Goal: Task Accomplishment & Management: Use online tool/utility

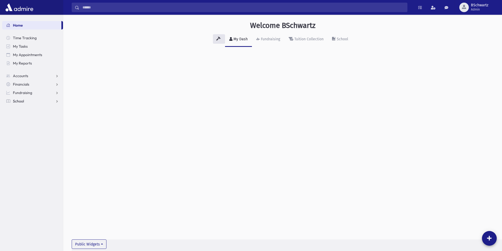
click at [45, 99] on link "School" at bounding box center [32, 101] width 61 height 8
click at [41, 100] on link "School" at bounding box center [32, 101] width 61 height 8
click at [38, 111] on link "Students" at bounding box center [32, 109] width 61 height 8
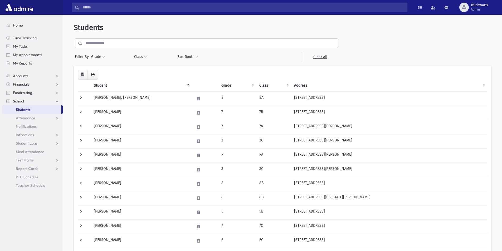
click at [142, 46] on input "text" at bounding box center [211, 42] width 256 height 9
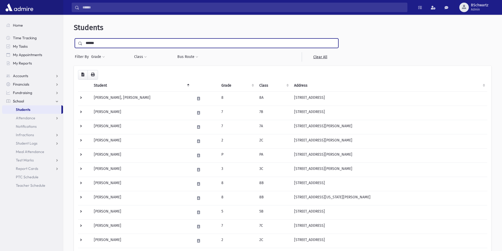
type input "******"
click at [74, 38] on input "submit" at bounding box center [81, 41] width 15 height 7
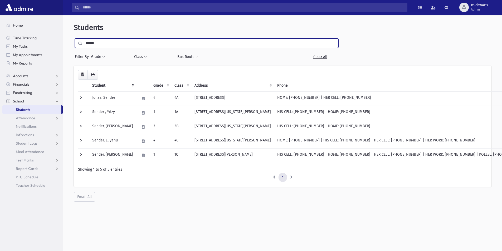
drag, startPoint x: 123, startPoint y: 43, endPoint x: 74, endPoint y: 46, distance: 49.1
click at [74, 46] on div "****** Filter By Grade * * * * * * * * * Filter Class ** ** ** ** ** ** ** ** **" at bounding box center [207, 49] width 266 height 23
type input "*****"
click at [74, 38] on input "submit" at bounding box center [81, 41] width 15 height 7
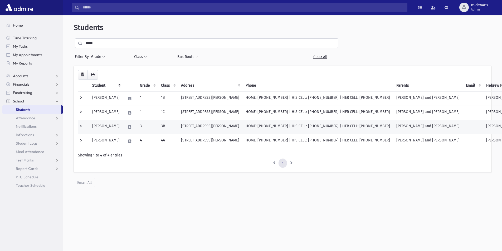
click at [294, 133] on td "HOME: [PHONE_NUMBER] | HIS CELL: [PHONE_NUMBER] | HER CELL: [PHONE_NUMBER]" at bounding box center [318, 127] width 151 height 14
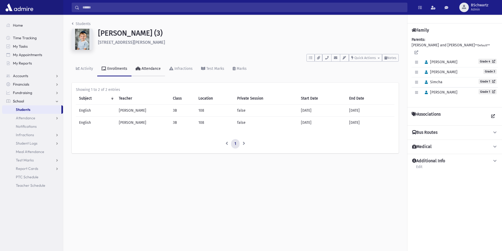
click at [145, 65] on link "Attendance" at bounding box center [148, 69] width 33 height 15
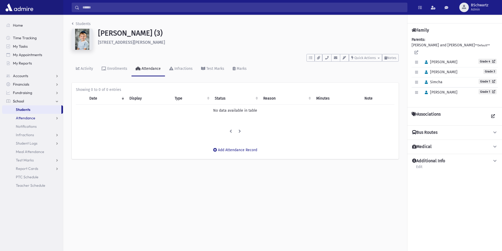
click at [28, 117] on span "Attendance" at bounding box center [26, 118] width 20 height 5
click at [23, 127] on span "Entry" at bounding box center [24, 126] width 9 height 5
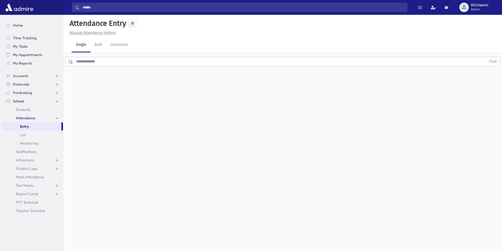
click at [90, 63] on input "text" at bounding box center [280, 61] width 414 height 9
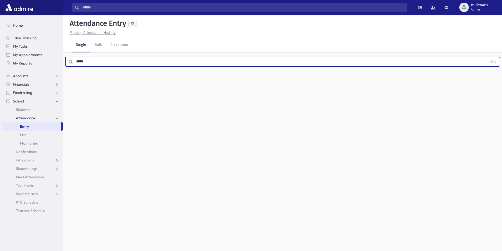
click at [486, 57] on button "Find" at bounding box center [492, 61] width 13 height 9
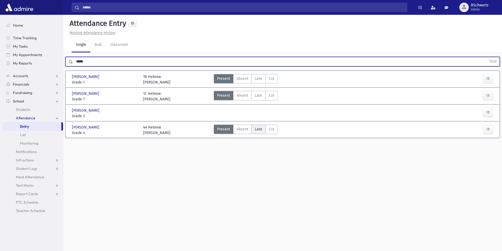
click at [260, 129] on span "Late" at bounding box center [258, 130] width 7 height 6
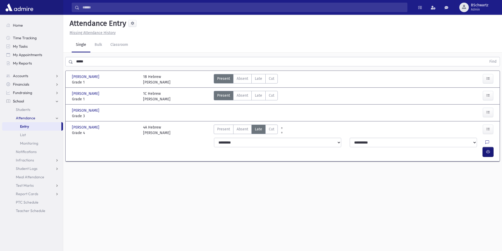
click at [490, 150] on icon "button" at bounding box center [488, 152] width 4 height 4
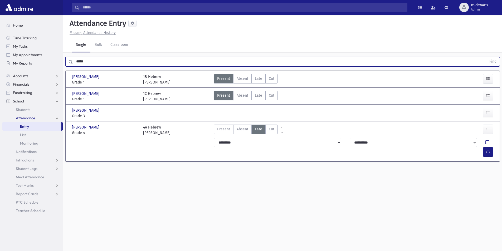
drag, startPoint x: 103, startPoint y: 62, endPoint x: 57, endPoint y: 62, distance: 45.9
click at [57, 62] on div "Search Results All Accounts" at bounding box center [251, 131] width 502 height 263
type input "****"
click at [486, 57] on button "Find" at bounding box center [492, 61] width 13 height 9
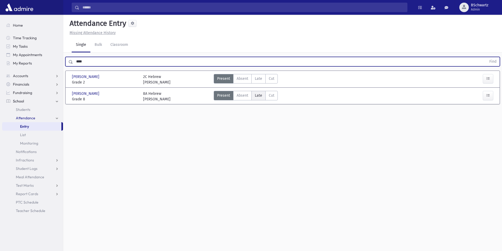
click at [253, 98] on label "Late Late" at bounding box center [258, 95] width 14 height 9
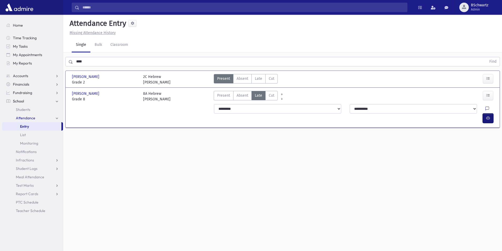
click at [491, 114] on button "button" at bounding box center [488, 118] width 11 height 9
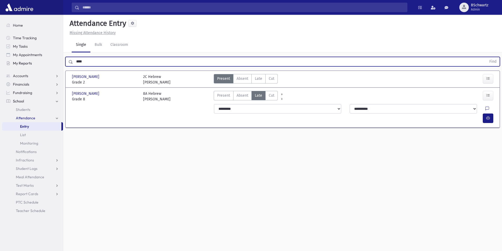
drag, startPoint x: 91, startPoint y: 62, endPoint x: 52, endPoint y: 62, distance: 38.7
click at [52, 62] on div "Search Results All Accounts" at bounding box center [251, 131] width 502 height 263
type input "********"
click at [486, 57] on button "Find" at bounding box center [492, 61] width 13 height 9
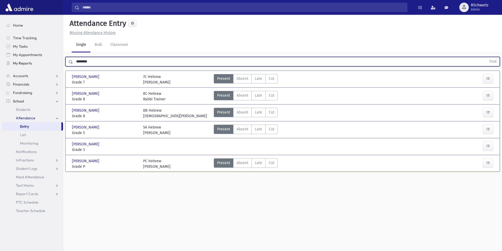
drag, startPoint x: 105, startPoint y: 60, endPoint x: 54, endPoint y: 65, distance: 51.4
click at [54, 65] on div "Search Results All Accounts" at bounding box center [251, 131] width 502 height 263
click at [486, 57] on button "Find" at bounding box center [492, 61] width 13 height 9
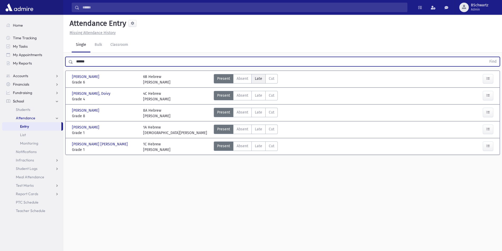
click at [258, 81] on span "Late" at bounding box center [258, 79] width 7 height 6
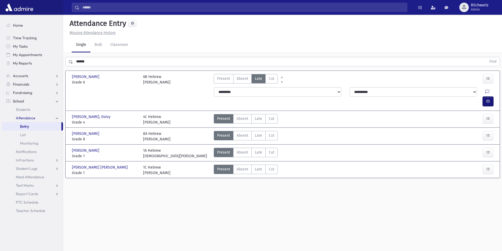
click at [485, 97] on button "button" at bounding box center [488, 101] width 11 height 9
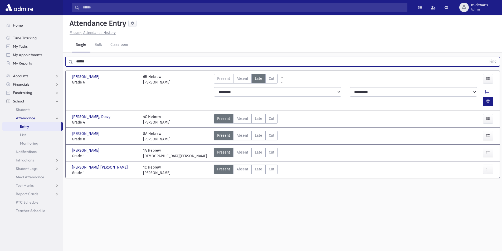
drag, startPoint x: 104, startPoint y: 62, endPoint x: 71, endPoint y: 62, distance: 32.7
click at [71, 62] on div "****** Find" at bounding box center [282, 61] width 435 height 9
type input "******"
click at [486, 57] on button "Find" at bounding box center [492, 61] width 13 height 9
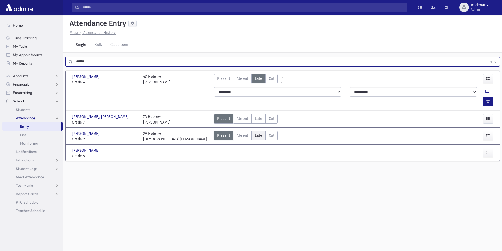
click at [264, 131] on label "Late Late" at bounding box center [258, 135] width 14 height 9
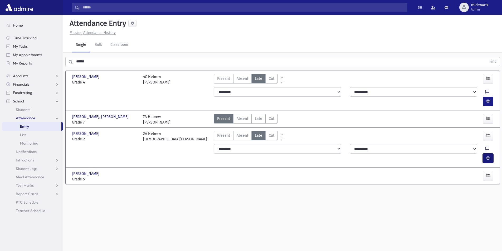
click at [490, 154] on button "button" at bounding box center [488, 158] width 11 height 9
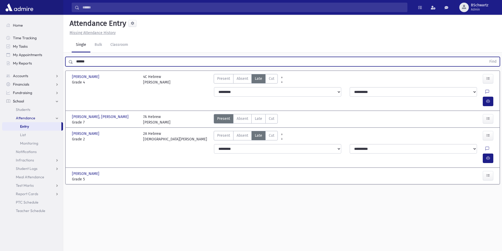
drag, startPoint x: 99, startPoint y: 64, endPoint x: 65, endPoint y: 66, distance: 34.4
click at [65, 66] on div "****** Find" at bounding box center [282, 61] width 439 height 16
click at [486, 57] on button "Find" at bounding box center [492, 61] width 13 height 9
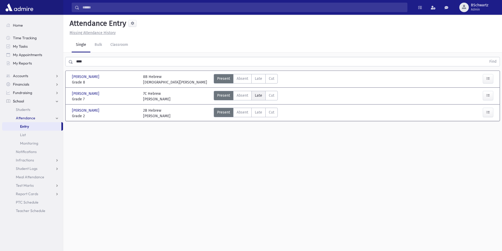
click at [260, 97] on span "Late" at bounding box center [258, 96] width 7 height 6
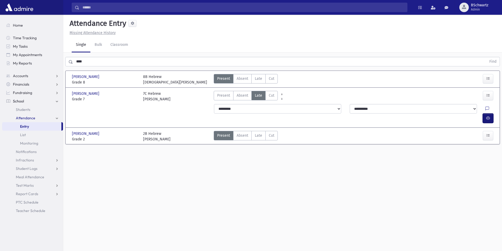
click at [491, 114] on button "button" at bounding box center [488, 118] width 11 height 9
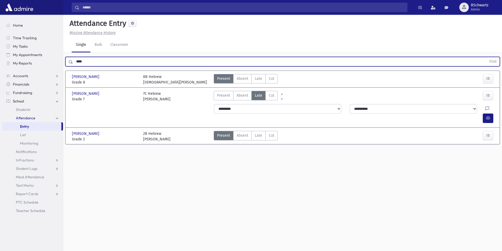
drag, startPoint x: 95, startPoint y: 63, endPoint x: 73, endPoint y: 61, distance: 22.5
click at [73, 61] on input "****" at bounding box center [280, 61] width 414 height 9
click at [258, 81] on span "Late" at bounding box center [258, 79] width 7 height 6
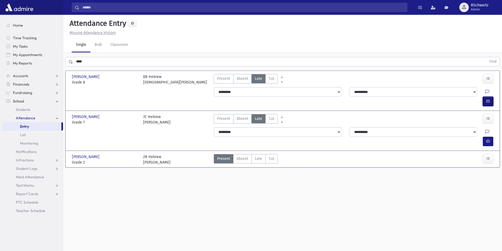
click at [490, 97] on button "button" at bounding box center [488, 101] width 11 height 9
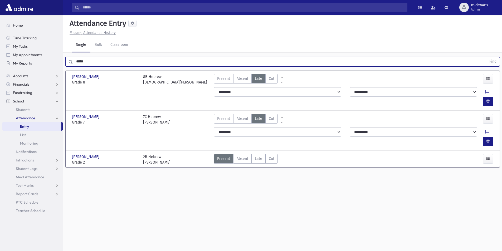
type input "*****"
click at [486, 57] on button "Find" at bounding box center [492, 61] width 13 height 9
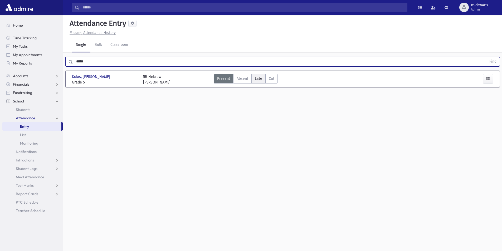
click at [258, 77] on span "Late" at bounding box center [258, 79] width 7 height 6
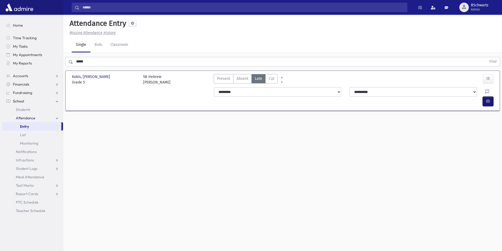
click at [488, 99] on icon "button" at bounding box center [488, 101] width 4 height 4
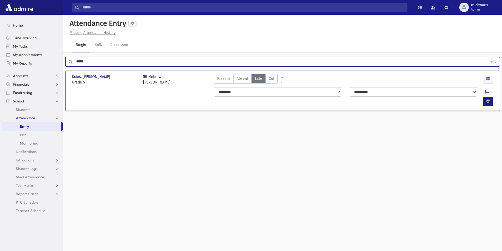
drag, startPoint x: 94, startPoint y: 62, endPoint x: 61, endPoint y: 62, distance: 32.4
click at [61, 62] on div "Search Results All Accounts" at bounding box center [251, 131] width 502 height 263
type input "******"
click at [486, 57] on button "Find" at bounding box center [492, 61] width 13 height 9
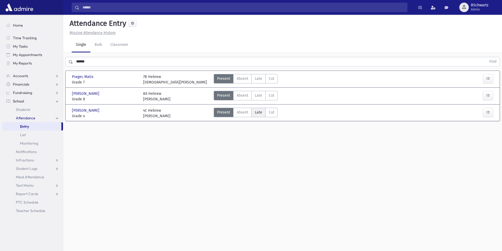
click at [259, 114] on span "Late" at bounding box center [258, 113] width 7 height 6
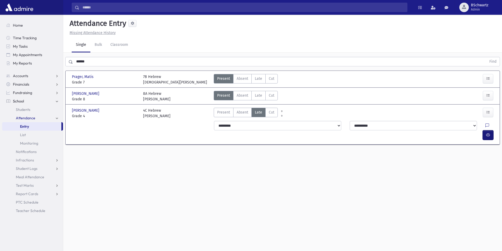
click at [490, 130] on button "button" at bounding box center [488, 134] width 11 height 9
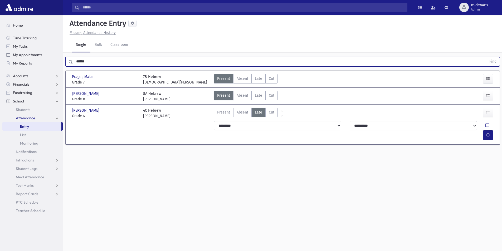
drag, startPoint x: 131, startPoint y: 62, endPoint x: 60, endPoint y: 57, distance: 71.1
click at [60, 57] on div "Search Results All Accounts" at bounding box center [251, 131] width 502 height 263
type input "*****"
click at [486, 57] on button "Find" at bounding box center [492, 61] width 13 height 9
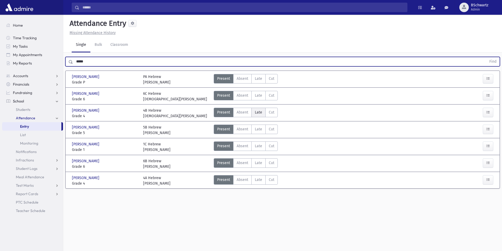
click at [255, 112] on span "Late" at bounding box center [258, 113] width 7 height 6
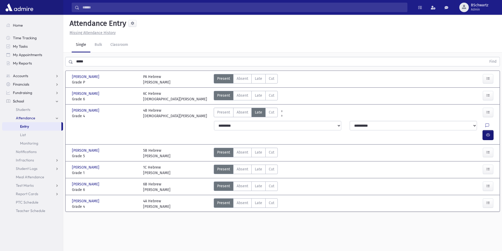
click at [491, 130] on button "button" at bounding box center [488, 134] width 11 height 9
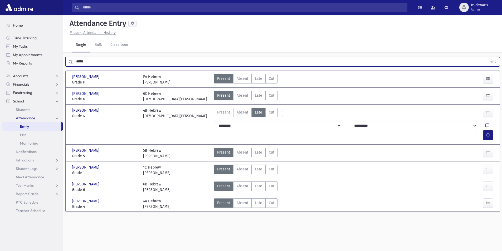
drag, startPoint x: 113, startPoint y: 59, endPoint x: 68, endPoint y: 64, distance: 44.6
click at [68, 64] on div "***** Find" at bounding box center [282, 61] width 435 height 9
type input "******"
click at [486, 57] on button "Find" at bounding box center [492, 61] width 13 height 9
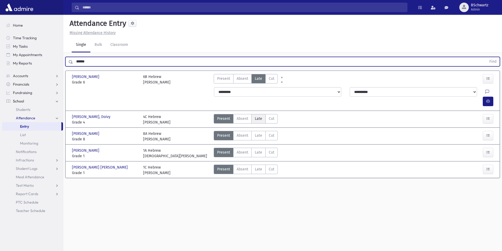
click at [255, 116] on span "Late" at bounding box center [258, 119] width 7 height 6
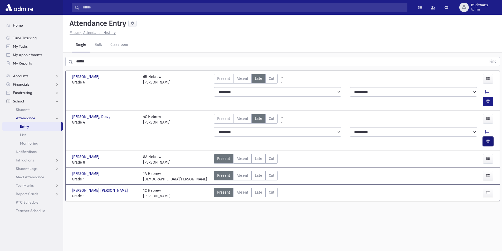
click at [486, 137] on button "button" at bounding box center [488, 141] width 11 height 9
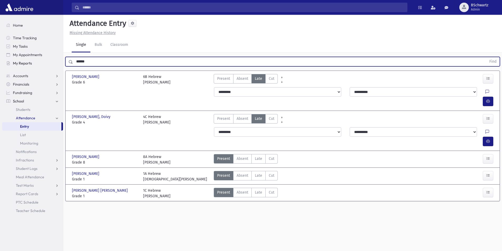
drag, startPoint x: 89, startPoint y: 62, endPoint x: 62, endPoint y: 64, distance: 27.0
click at [62, 64] on div "Search Results All Accounts" at bounding box center [251, 131] width 502 height 263
type input "*****"
click at [486, 57] on button "Find" at bounding box center [492, 61] width 13 height 9
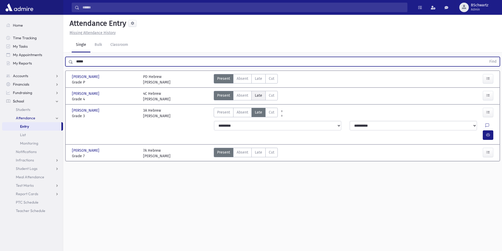
click at [257, 98] on span "Late" at bounding box center [258, 96] width 7 height 6
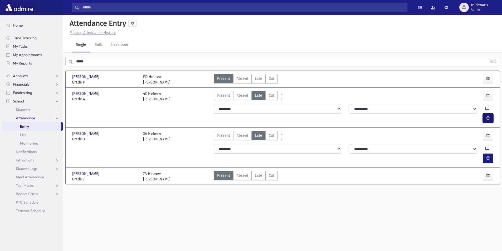
click at [491, 114] on button "button" at bounding box center [488, 118] width 11 height 9
click at [28, 131] on link "List" at bounding box center [32, 135] width 61 height 8
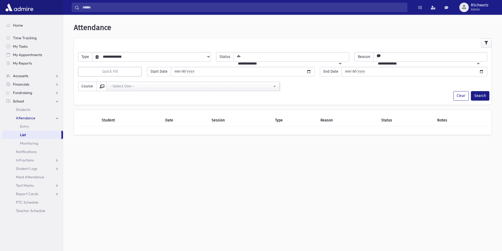
click at [56, 76] on link "Accounts" at bounding box center [32, 76] width 61 height 8
click at [49, 77] on link "Accounts" at bounding box center [32, 76] width 61 height 8
click at [56, 92] on link "Fundraising" at bounding box center [32, 93] width 61 height 8
click at [59, 87] on link "Financials" at bounding box center [32, 84] width 61 height 8
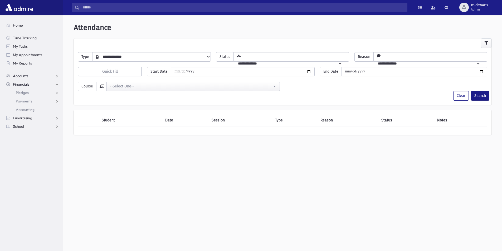
click at [47, 75] on link "Accounts" at bounding box center [32, 76] width 61 height 8
click at [30, 122] on link "School" at bounding box center [32, 118] width 61 height 8
click at [37, 121] on link "Attendance" at bounding box center [32, 118] width 61 height 8
click at [36, 128] on link "Entry" at bounding box center [32, 126] width 61 height 8
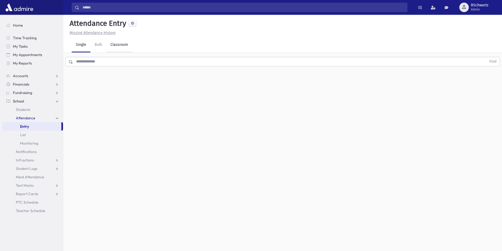
click at [119, 45] on link "Classroom" at bounding box center [119, 45] width 26 height 15
click at [130, 68] on div "--Select One--" at bounding box center [143, 68] width 52 height 6
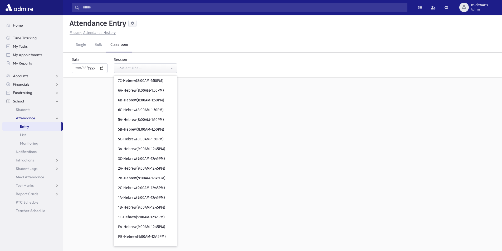
scroll to position [116, 0]
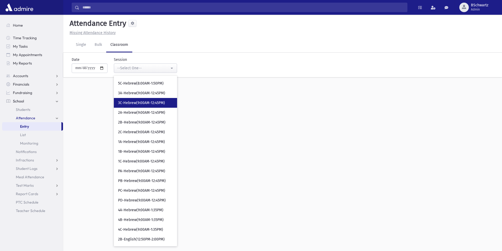
click at [146, 103] on span "3C-Hebrew(9:00AM-12:45PM)" at bounding box center [141, 102] width 47 height 5
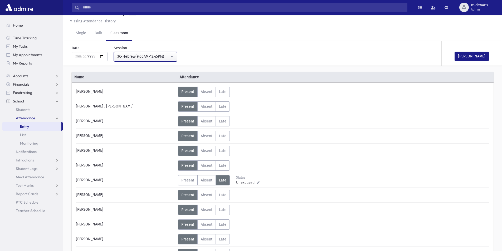
scroll to position [10, 0]
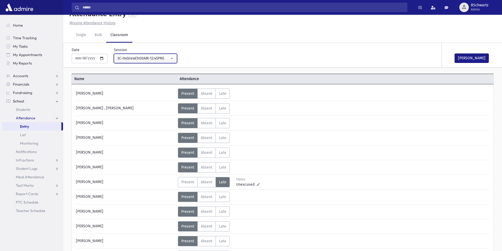
click at [163, 60] on div "3C-Hebrew(9:00AM-12:45PM)" at bounding box center [143, 59] width 52 height 6
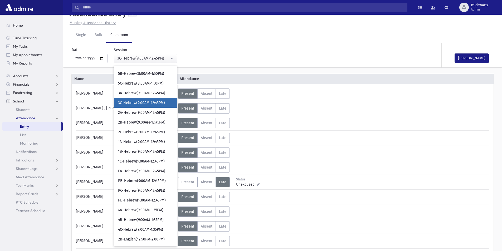
scroll to position [53, 0]
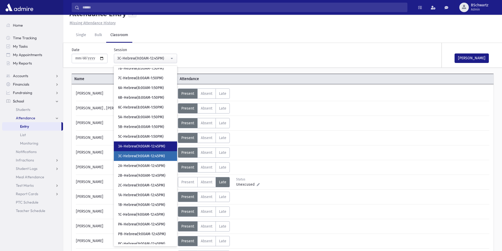
click at [123, 142] on link "3A-Hebrew(9:00AM-12:45PM)" at bounding box center [145, 147] width 63 height 10
select select "***"
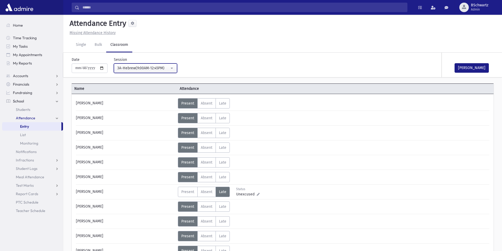
click at [143, 66] on div "3A-Hebrew(9:00AM-12:45PM)" at bounding box center [143, 68] width 52 height 6
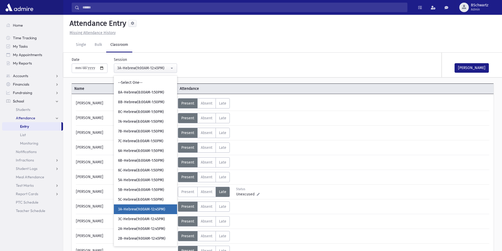
click at [221, 70] on div "**********" at bounding box center [211, 63] width 285 height 20
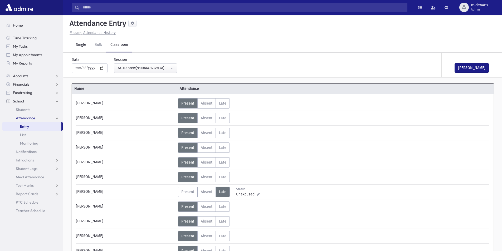
click at [80, 47] on link "Single" at bounding box center [81, 45] width 19 height 15
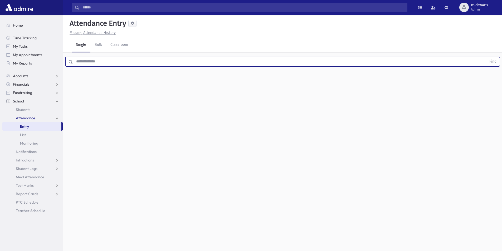
click at [143, 62] on input "text" at bounding box center [280, 61] width 414 height 9
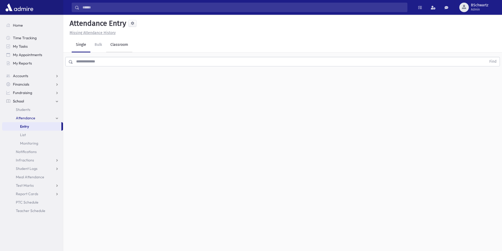
click at [118, 47] on link "Classroom" at bounding box center [119, 45] width 26 height 15
click at [86, 44] on link "Single" at bounding box center [81, 45] width 19 height 15
click at [121, 62] on input "text" at bounding box center [280, 61] width 414 height 9
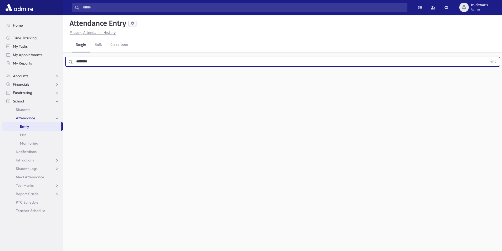
type input "********"
click at [486, 57] on button "Find" at bounding box center [492, 61] width 13 height 9
click at [255, 77] on span "Late" at bounding box center [258, 79] width 7 height 6
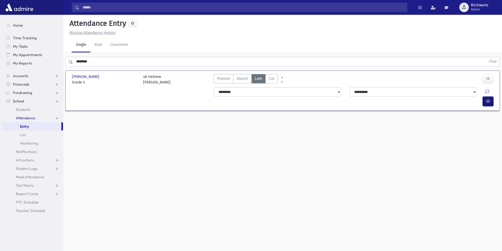
click at [488, 99] on icon "button" at bounding box center [488, 101] width 4 height 4
click at [466, 5] on span "button" at bounding box center [464, 7] width 4 height 4
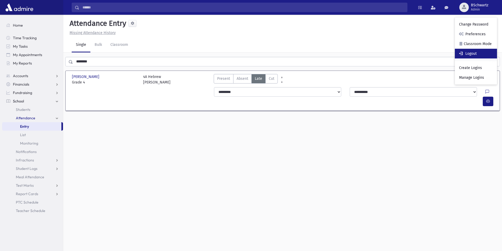
click at [477, 56] on link "Logout" at bounding box center [476, 54] width 42 height 10
